Goal: Task Accomplishment & Management: Manage account settings

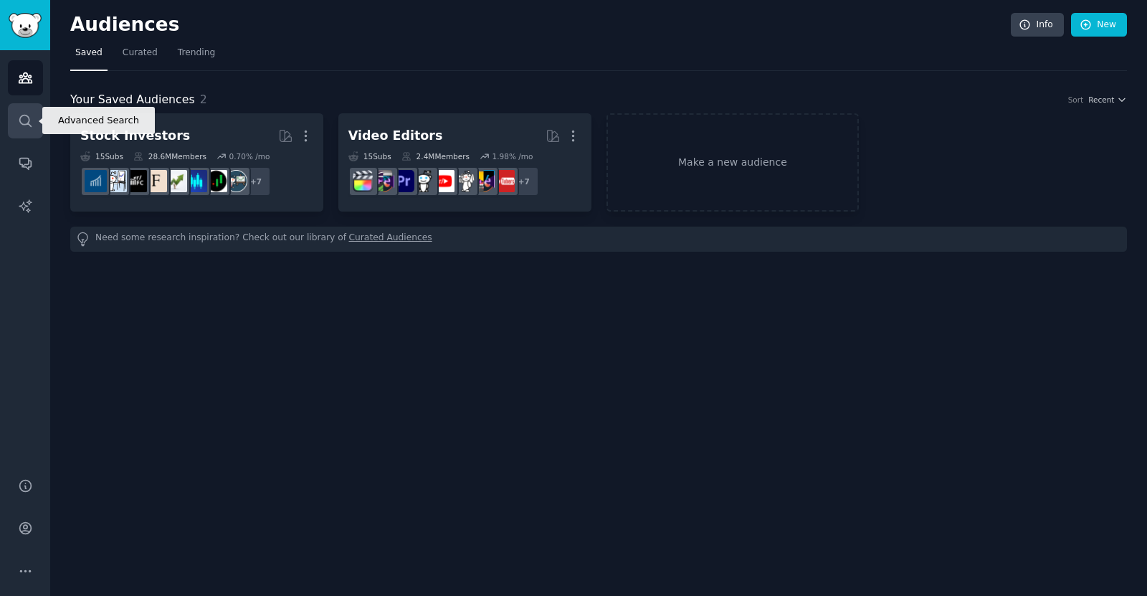
click at [27, 114] on icon "Sidebar" at bounding box center [25, 120] width 15 height 15
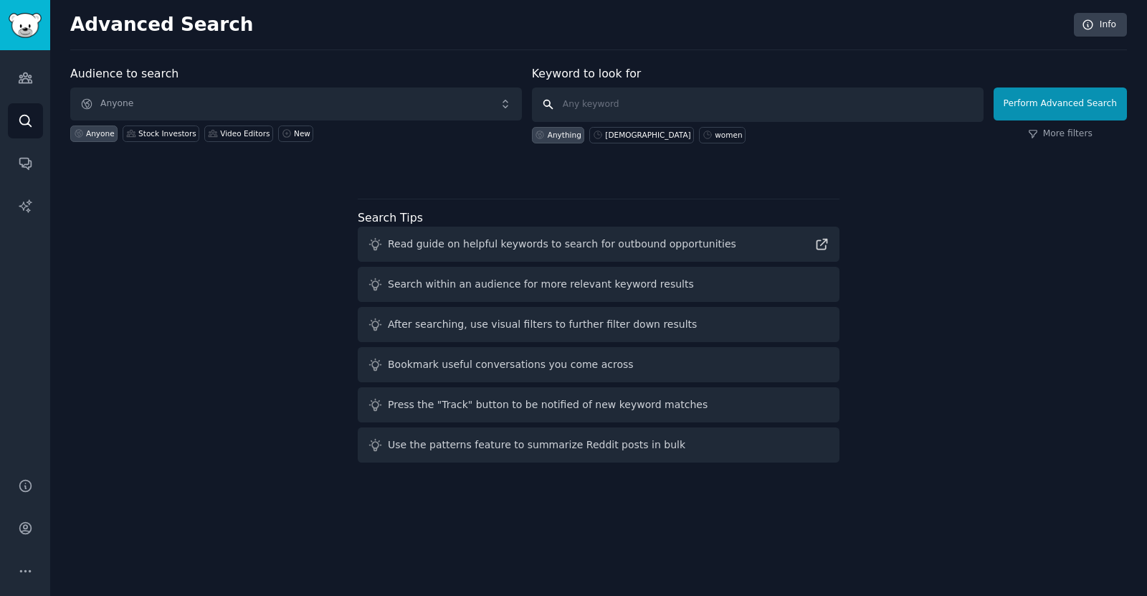
click at [666, 107] on input "text" at bounding box center [758, 104] width 452 height 34
paste input "“I used to spend 20-30 hours week reviewing, rewriting, and coaching. Grammarly…"
type input "“I used to spend 20-30 hours week reviewing, rewriting, and coaching. Grammarly…"
type input "grammarly"
click button "Perform Advanced Search" at bounding box center [1059, 103] width 133 height 33
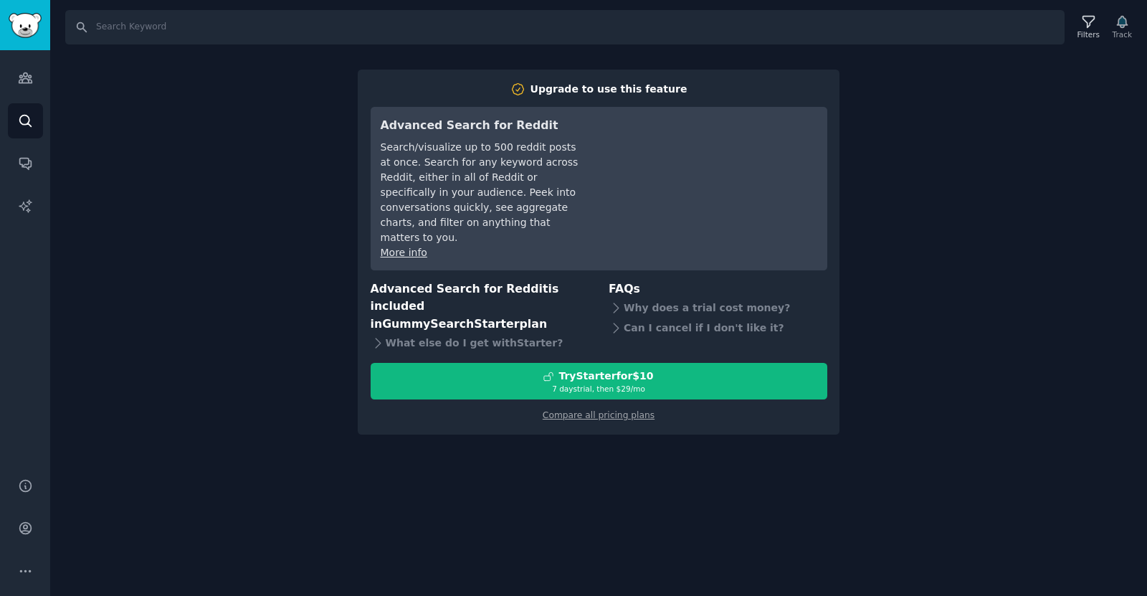
click at [991, 265] on div "Search Filters Track Upgrade to use this feature Advanced Search for Reddit Sea…" at bounding box center [598, 298] width 1097 height 596
click at [610, 97] on div "Upgrade to use this feature Advanced Search for Reddit Search/visualize up to 5…" at bounding box center [599, 252] width 457 height 340
click at [21, 43] on link "Sidebar" at bounding box center [25, 25] width 50 height 50
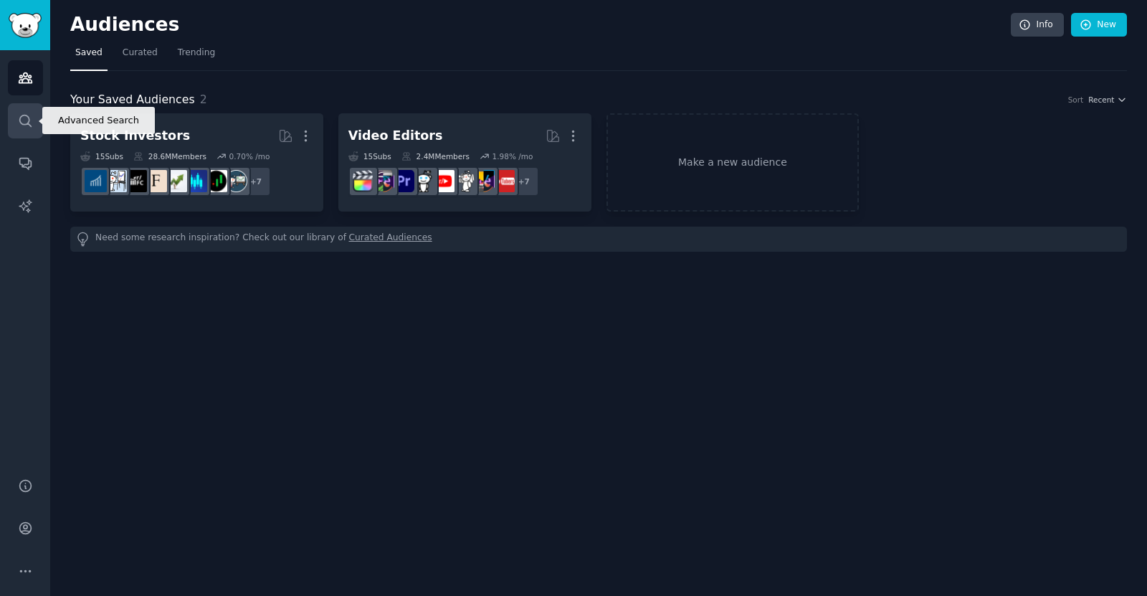
click at [17, 116] on link "Search" at bounding box center [25, 120] width 35 height 35
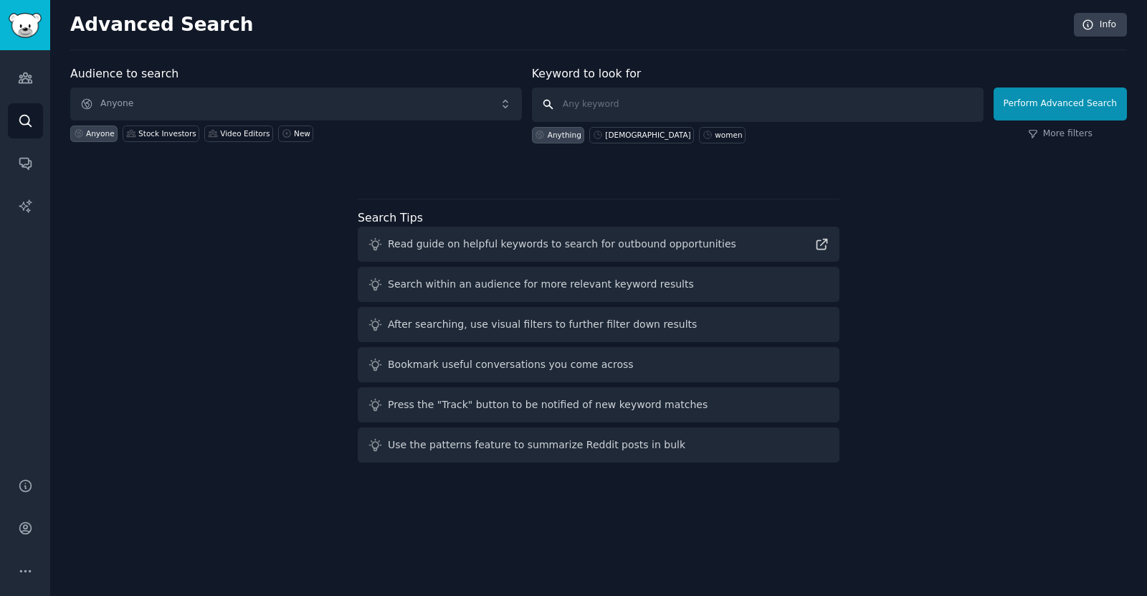
click at [667, 97] on input "text" at bounding box center [758, 104] width 452 height 34
type input "grramarly"
click button "Perform Advanced Search" at bounding box center [1059, 103] width 133 height 33
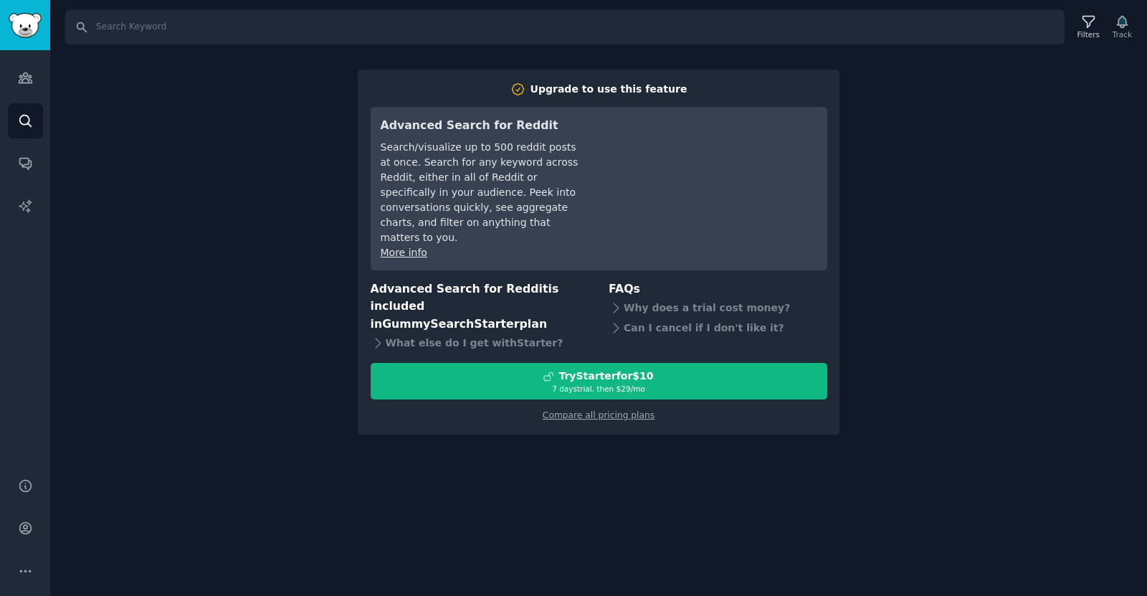
click at [941, 76] on div "Search Filters Track Upgrade to use this feature Advanced Search for Reddit Sea…" at bounding box center [598, 298] width 1097 height 596
click at [41, 150] on link "Conversations" at bounding box center [25, 163] width 35 height 35
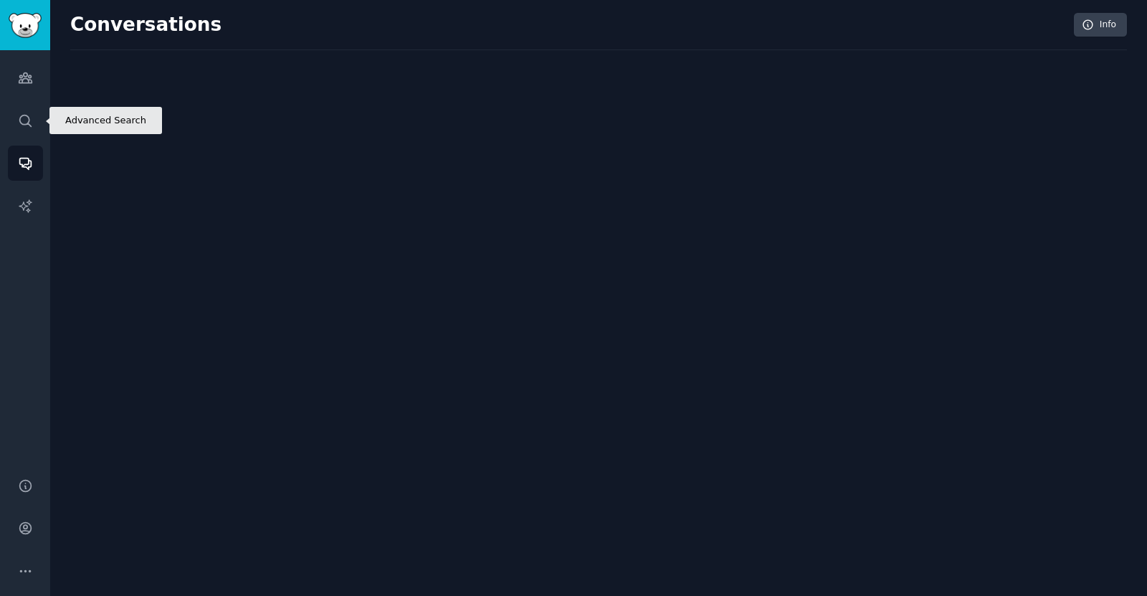
click at [30, 114] on icon "Sidebar" at bounding box center [25, 120] width 15 height 15
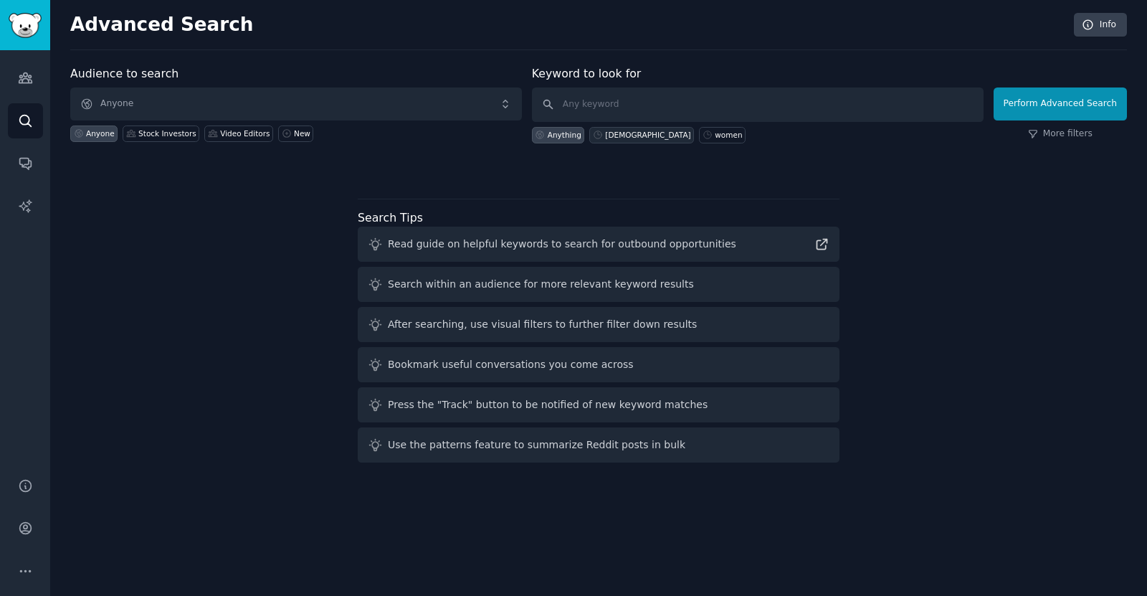
click at [606, 130] on div "[DEMOGRAPHIC_DATA]" at bounding box center [641, 135] width 105 height 16
type input "[DEMOGRAPHIC_DATA]"
click at [1003, 110] on form "Audience to search Anyone Anyone Stock Investors Video Editors New Keyword to l…" at bounding box center [598, 104] width 1057 height 78
click at [1036, 110] on button "Perform Advanced Search" at bounding box center [1059, 103] width 133 height 33
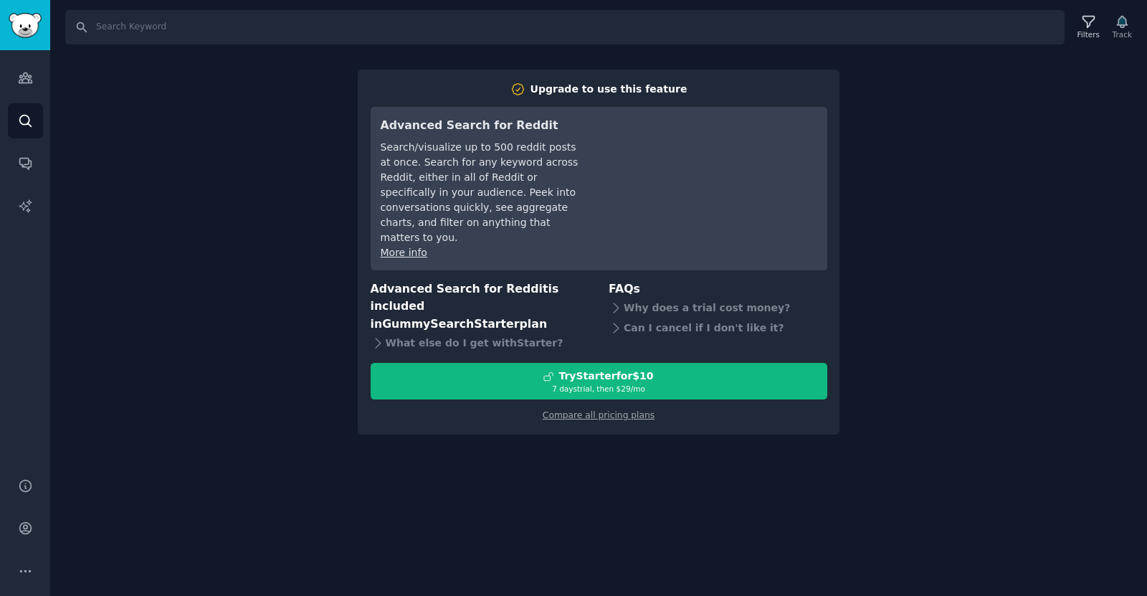
drag, startPoint x: 921, startPoint y: 150, endPoint x: 887, endPoint y: 177, distance: 43.9
click at [923, 153] on div "Search Filters Track Upgrade to use this feature Advanced Search for Reddit Sea…" at bounding box center [598, 298] width 1097 height 596
drag, startPoint x: 191, startPoint y: 116, endPoint x: 100, endPoint y: 119, distance: 91.1
click at [190, 116] on div "Search Filters Track Upgrade to use this feature Advanced Search for Reddit Sea…" at bounding box center [598, 298] width 1097 height 596
click at [20, 76] on icon "Sidebar" at bounding box center [25, 77] width 15 height 15
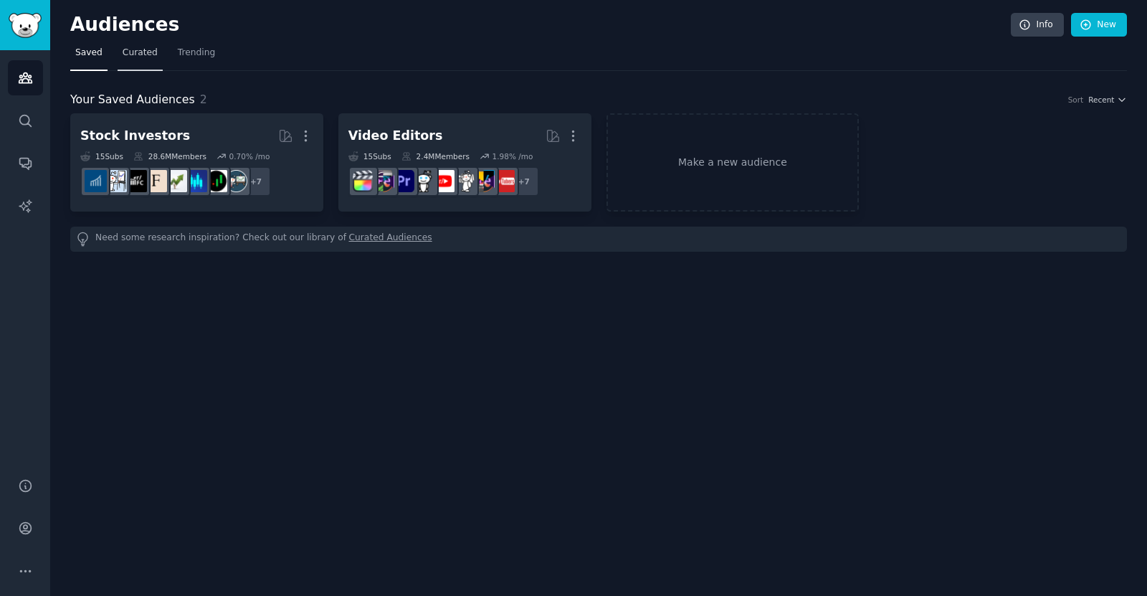
click at [128, 57] on span "Curated" at bounding box center [140, 53] width 35 height 13
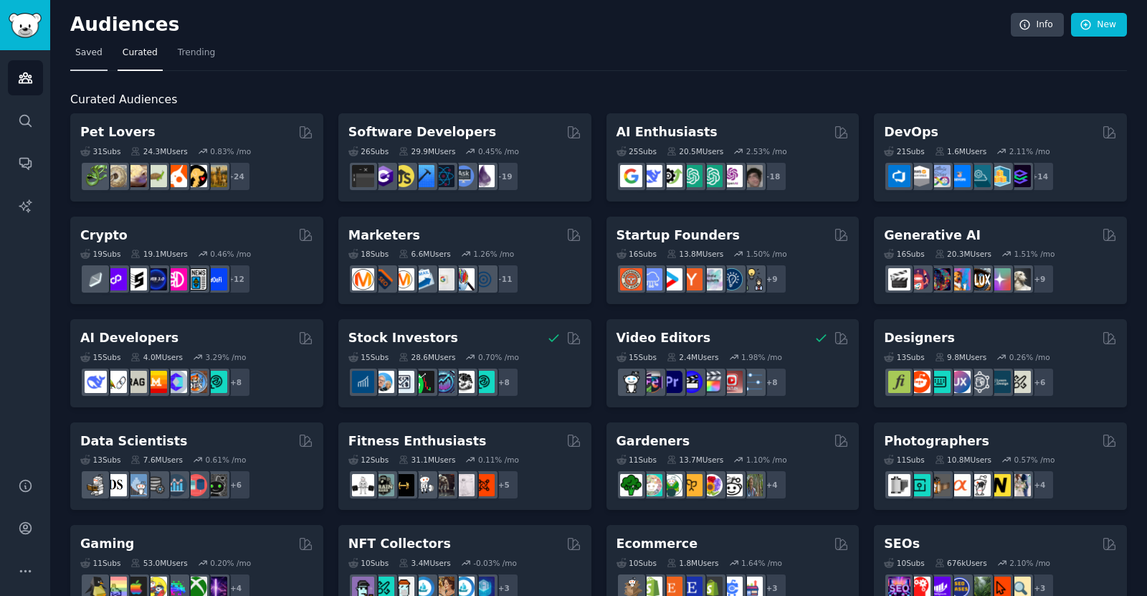
click at [87, 57] on span "Saved" at bounding box center [88, 53] width 27 height 13
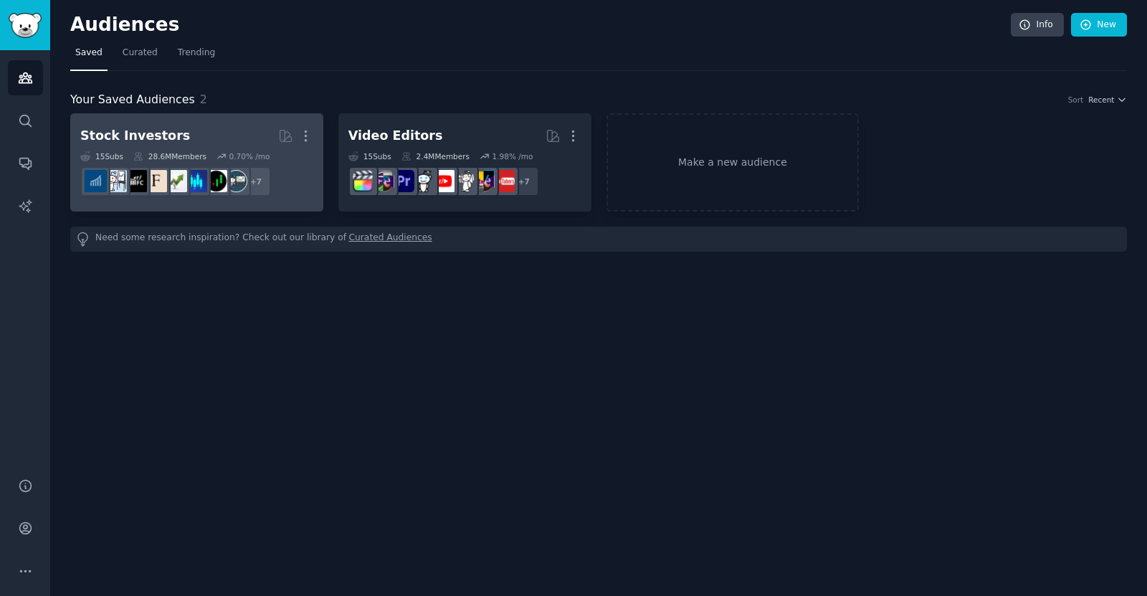
click at [192, 163] on dd "+ 7" at bounding box center [196, 181] width 233 height 40
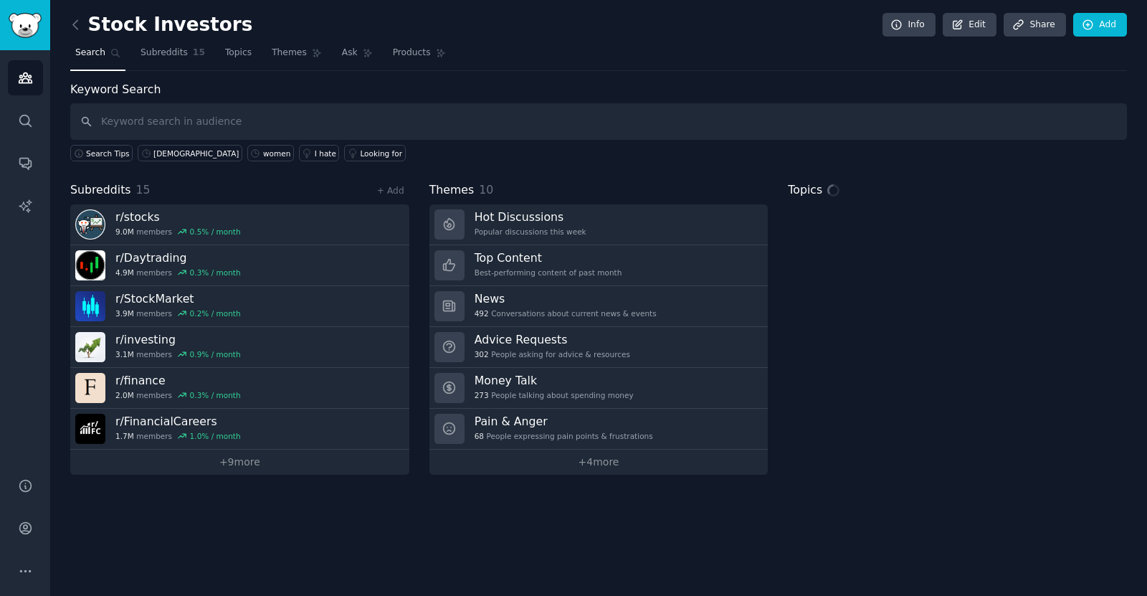
click at [196, 128] on input "text" at bounding box center [598, 121] width 1057 height 37
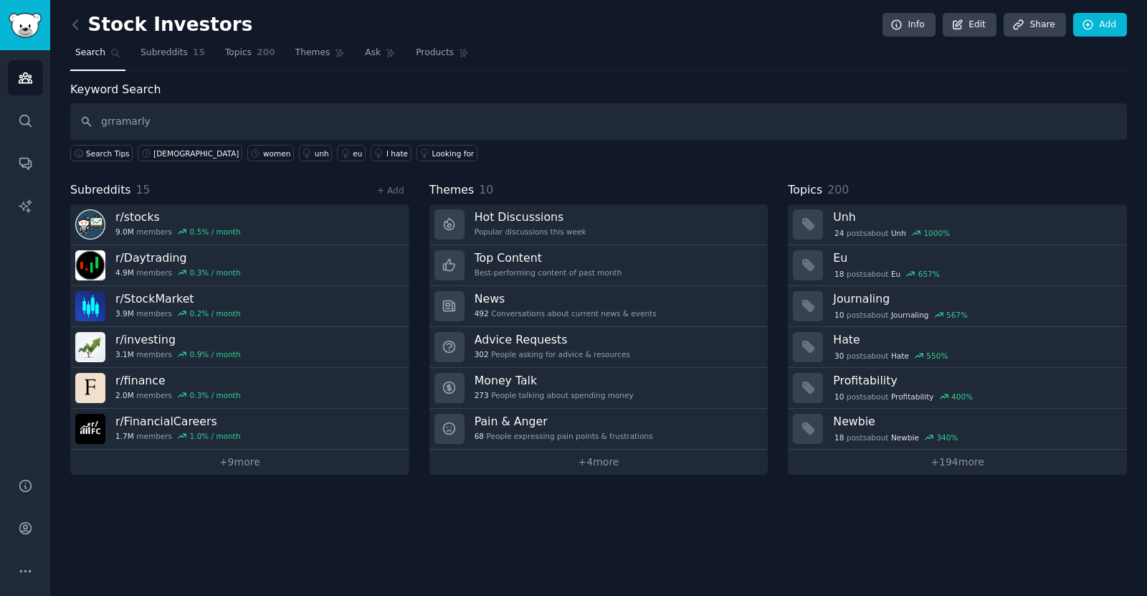
type input "grramarly"
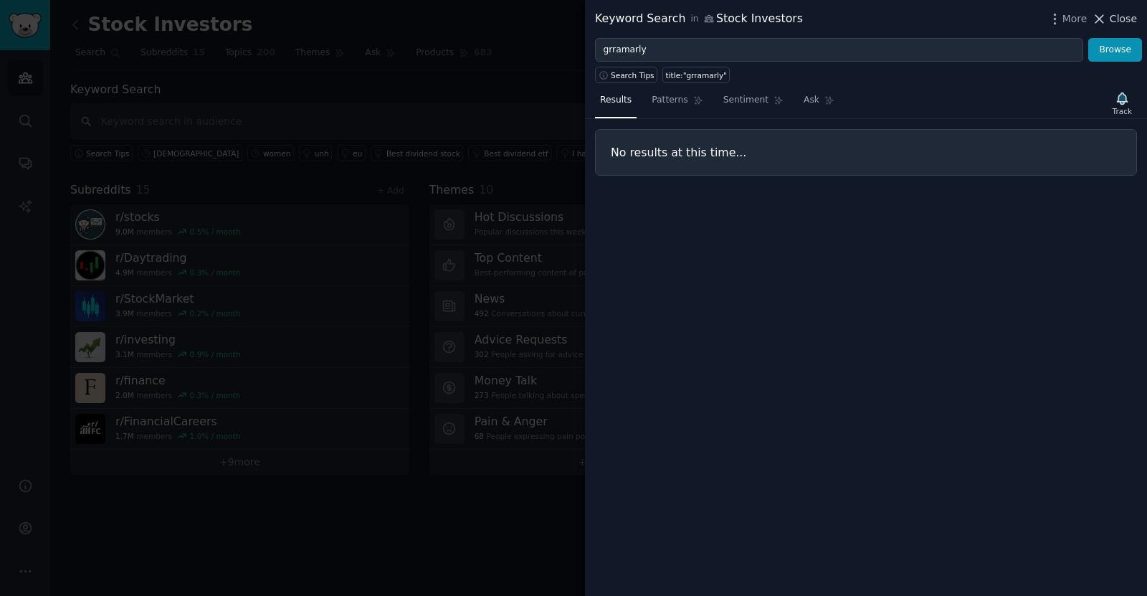
click at [1121, 16] on span "Close" at bounding box center [1123, 18] width 27 height 15
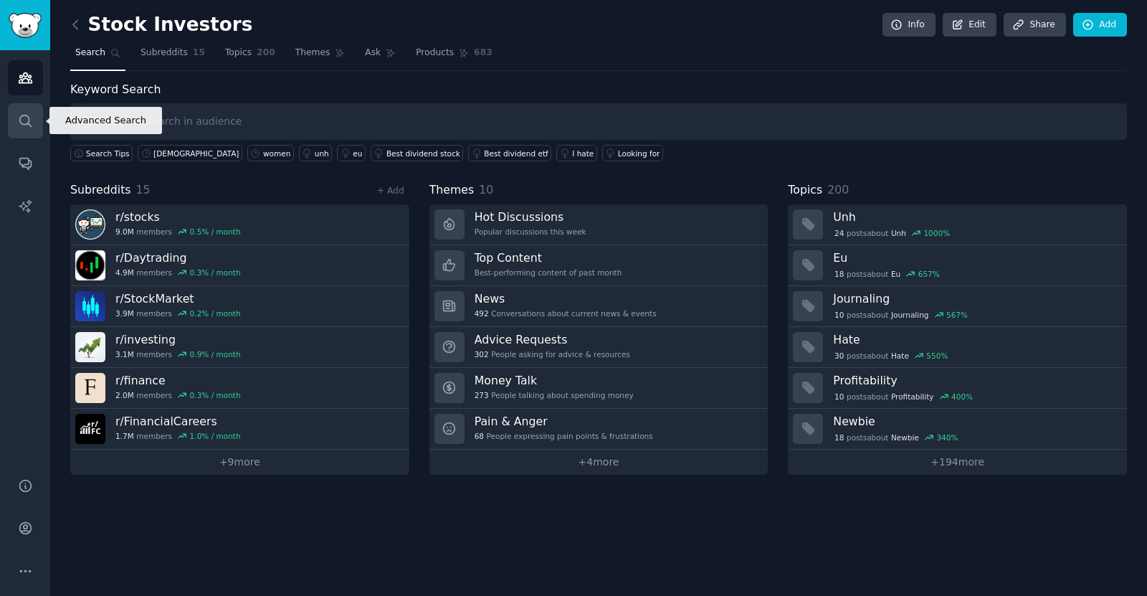
click at [19, 120] on icon "Sidebar" at bounding box center [24, 120] width 11 height 11
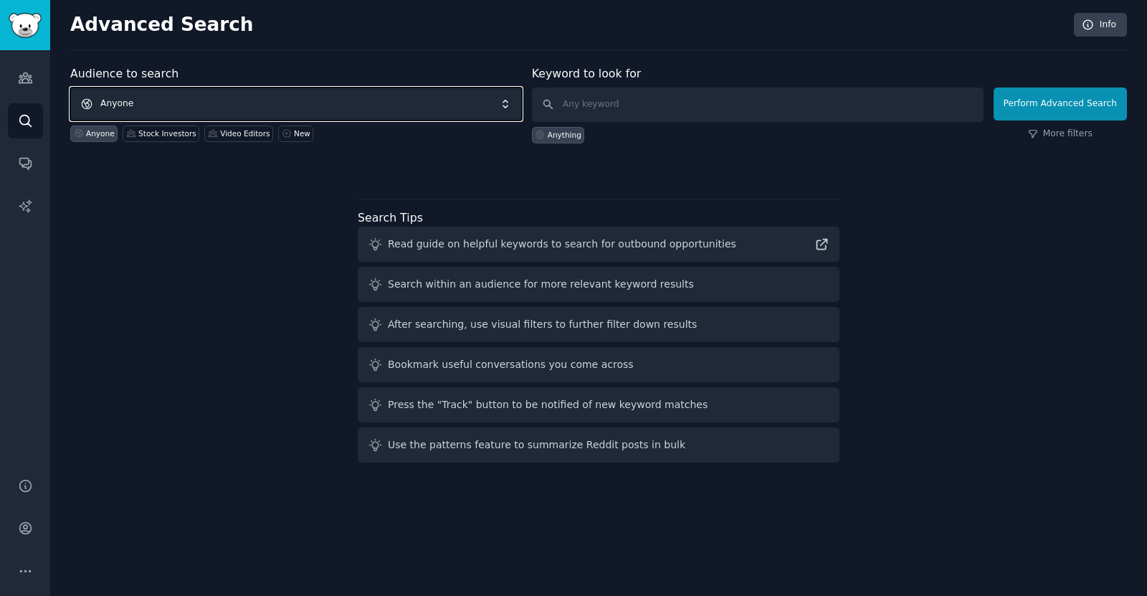
click at [240, 105] on span "Anyone" at bounding box center [296, 103] width 452 height 33
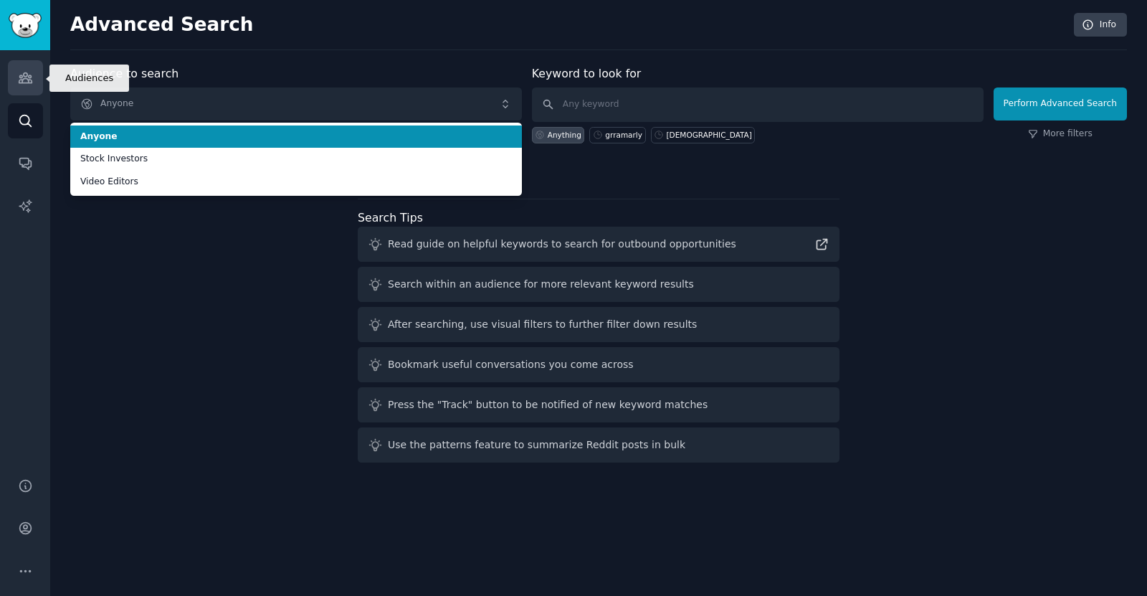
click at [14, 75] on link "Audiences" at bounding box center [25, 77] width 35 height 35
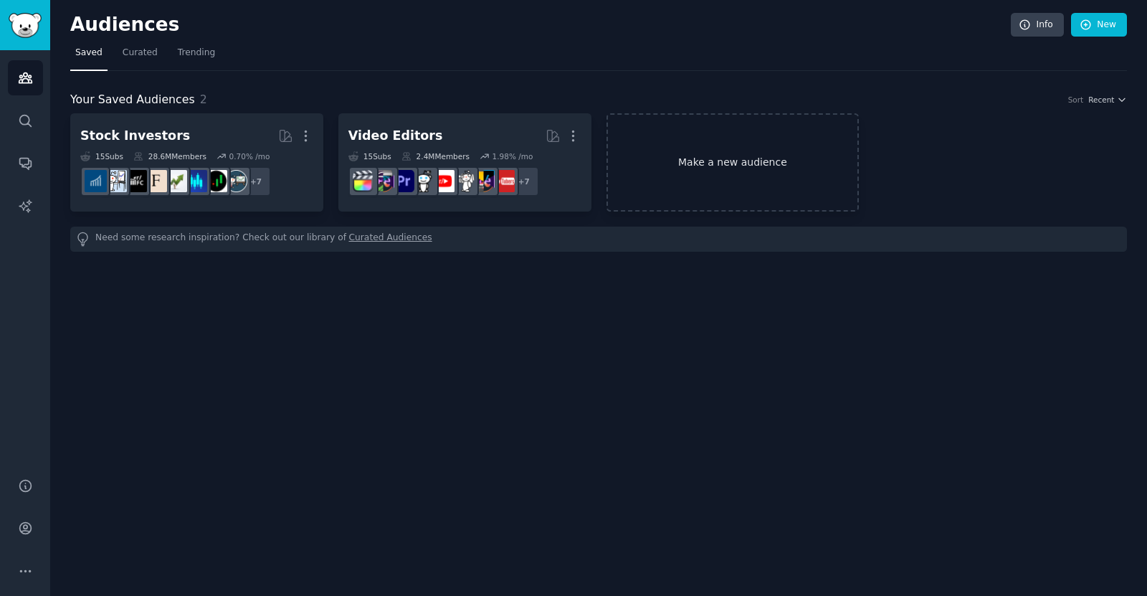
click at [734, 154] on link "Make a new audience" at bounding box center [732, 162] width 253 height 98
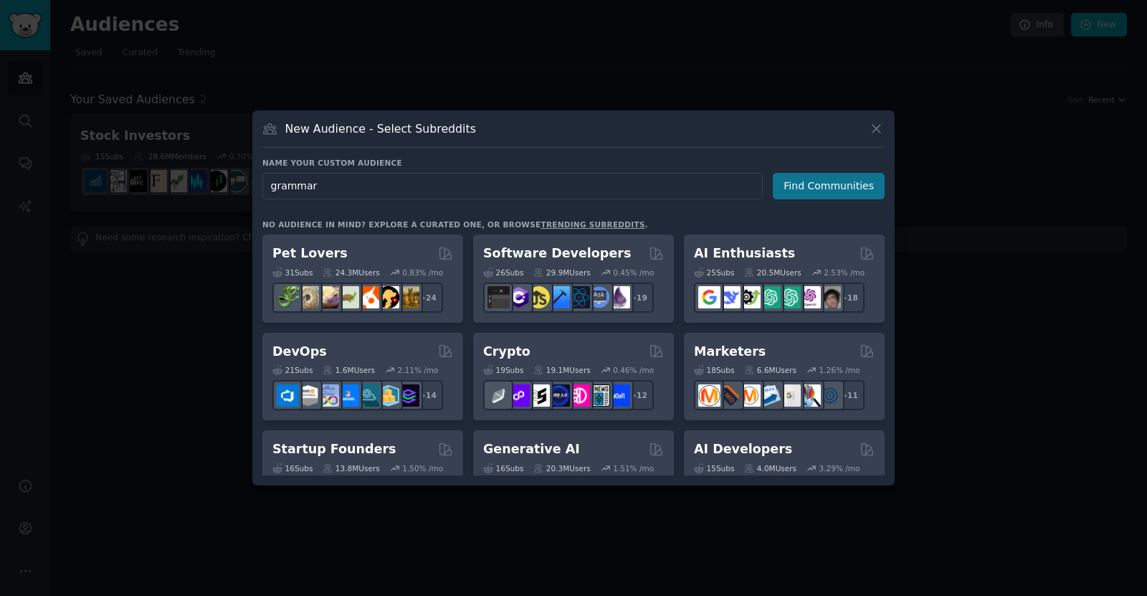
type input "grammar"
click at [847, 198] on button "Find Communities" at bounding box center [829, 186] width 112 height 27
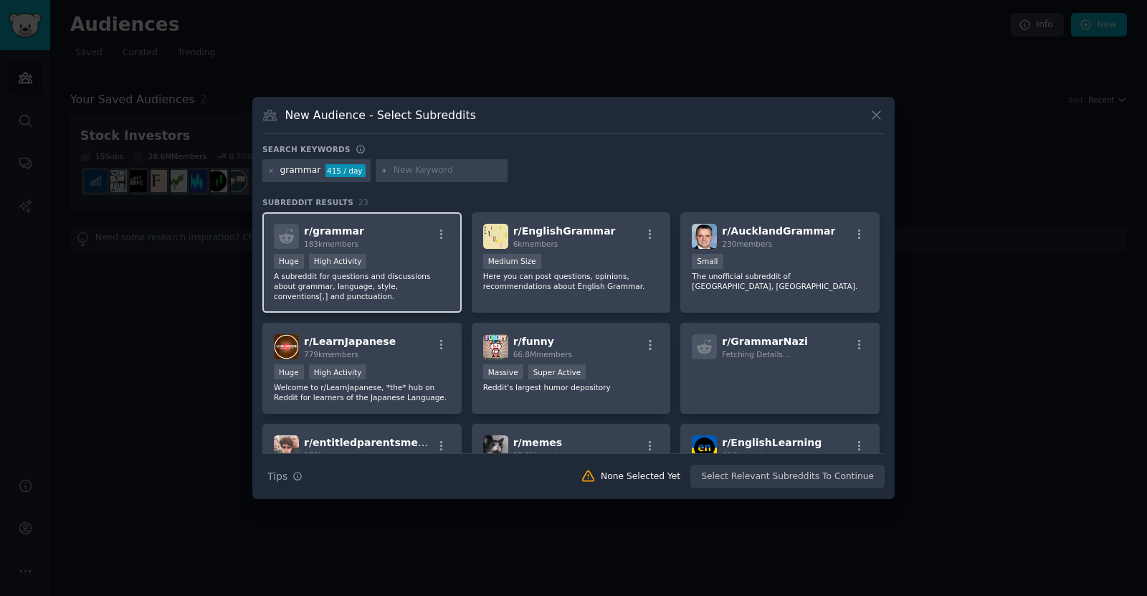
click at [391, 233] on div "r/ grammar 183k members" at bounding box center [362, 236] width 176 height 25
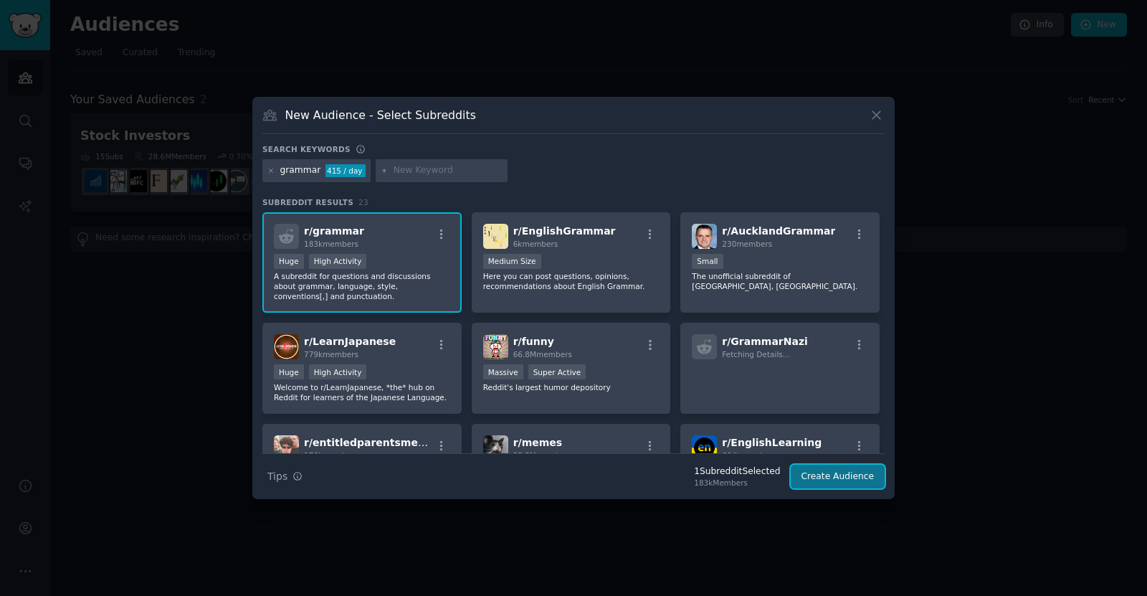
click at [856, 480] on button "Create Audience" at bounding box center [838, 476] width 95 height 24
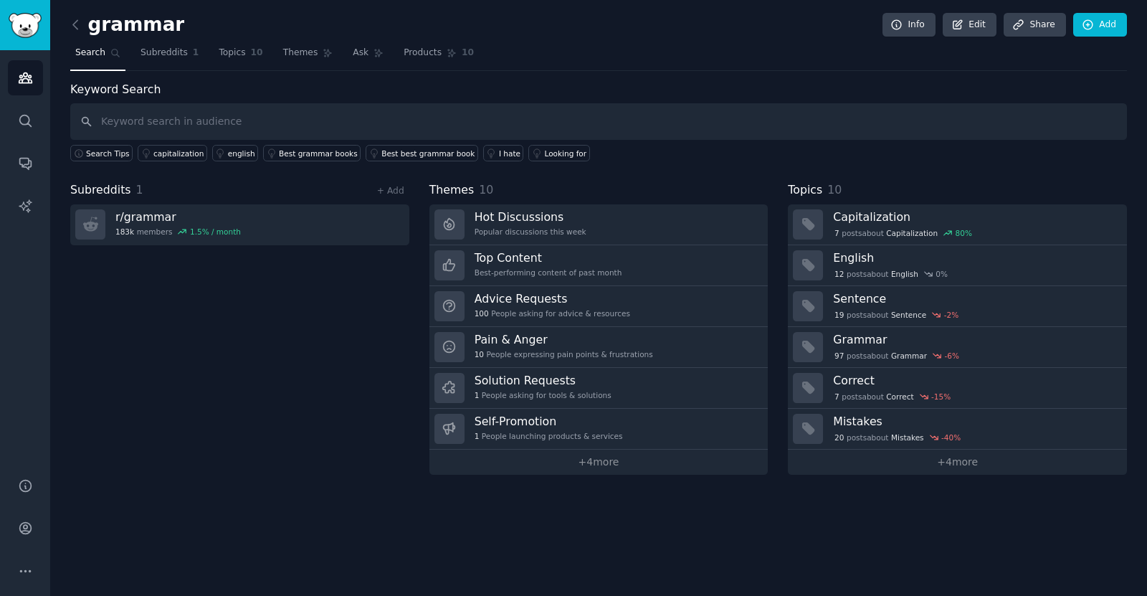
click at [272, 127] on input "text" at bounding box center [598, 121] width 1057 height 37
type input "grramarly"
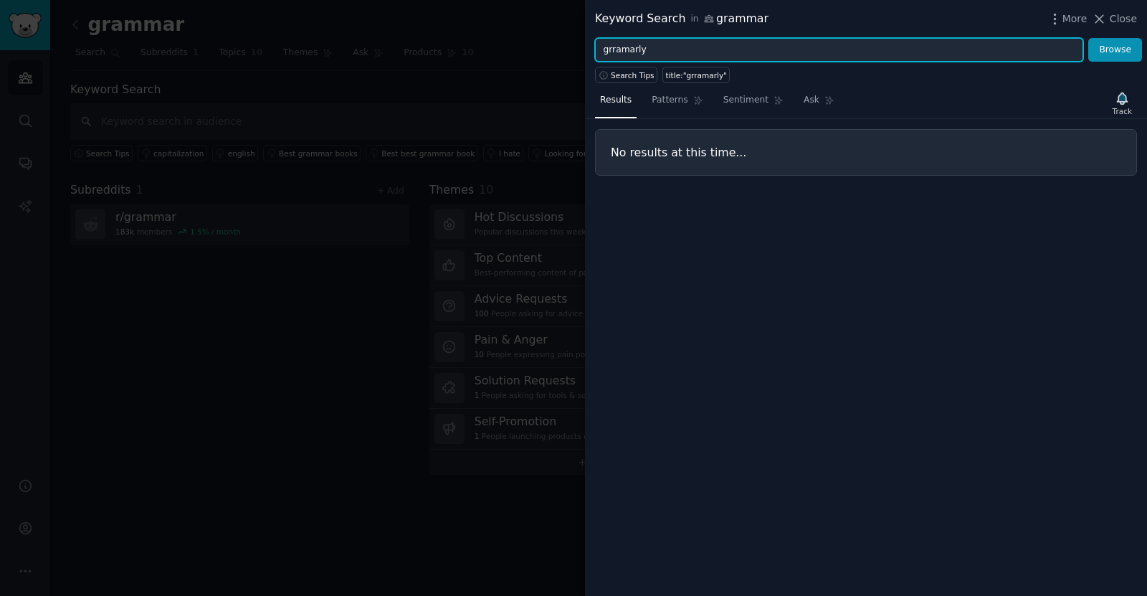
click at [672, 48] on input "grramarly" at bounding box center [839, 50] width 488 height 24
type input "g"
type input "grammarly"
click at [1088, 38] on button "Browse" at bounding box center [1115, 50] width 54 height 24
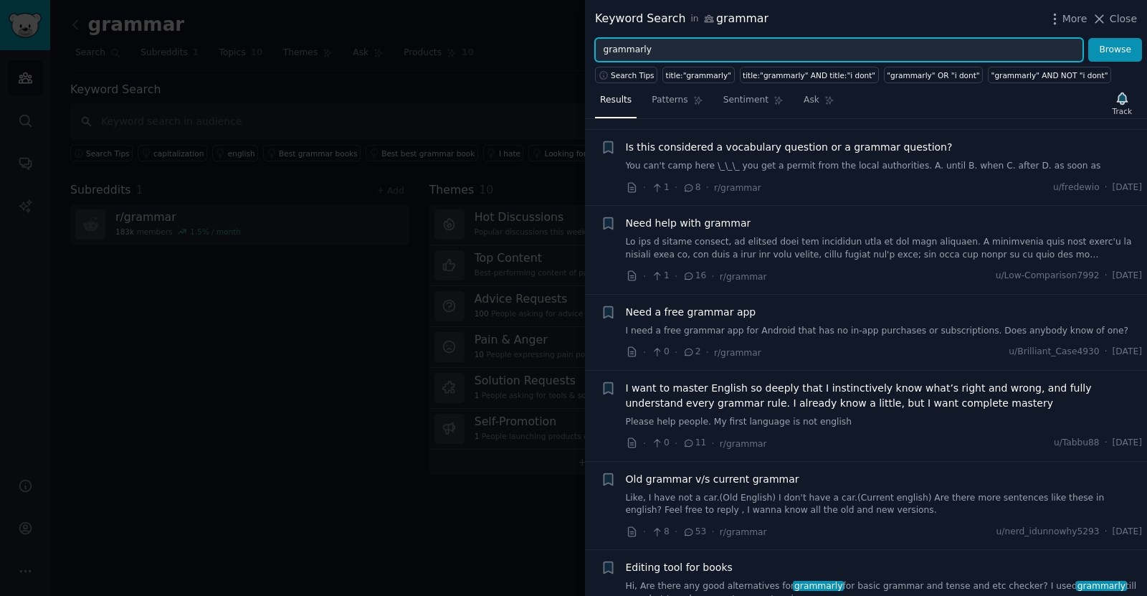
scroll to position [143, 0]
